Goal: Information Seeking & Learning: Learn about a topic

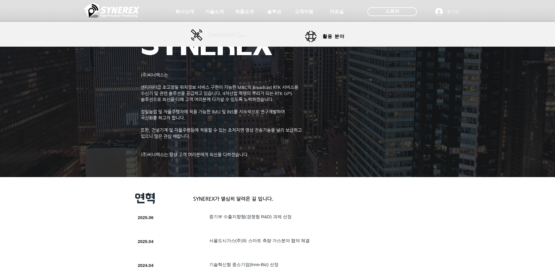
click at [229, 37] on span "Broadcast RTK" at bounding box center [227, 34] width 39 height 5
